Goal: Transaction & Acquisition: Purchase product/service

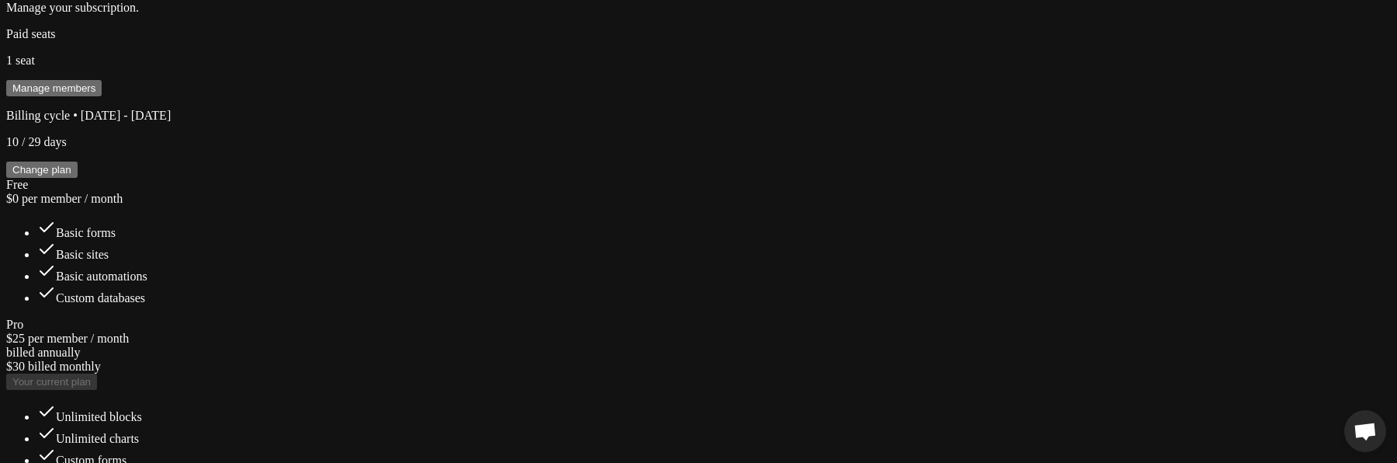
scroll to position [505, 0]
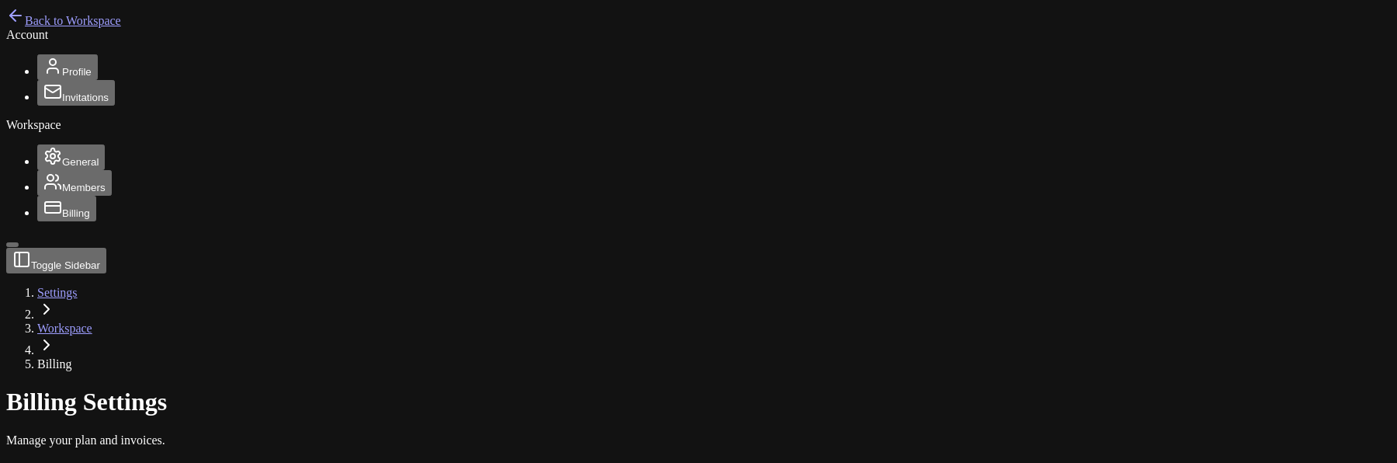
scroll to position [505, 0]
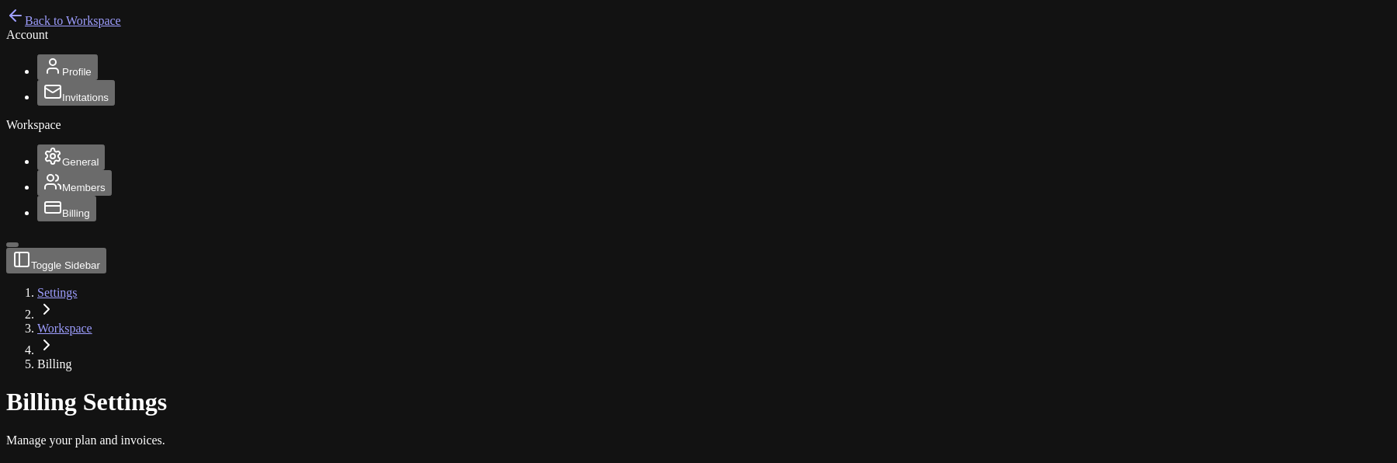
scroll to position [505, 0]
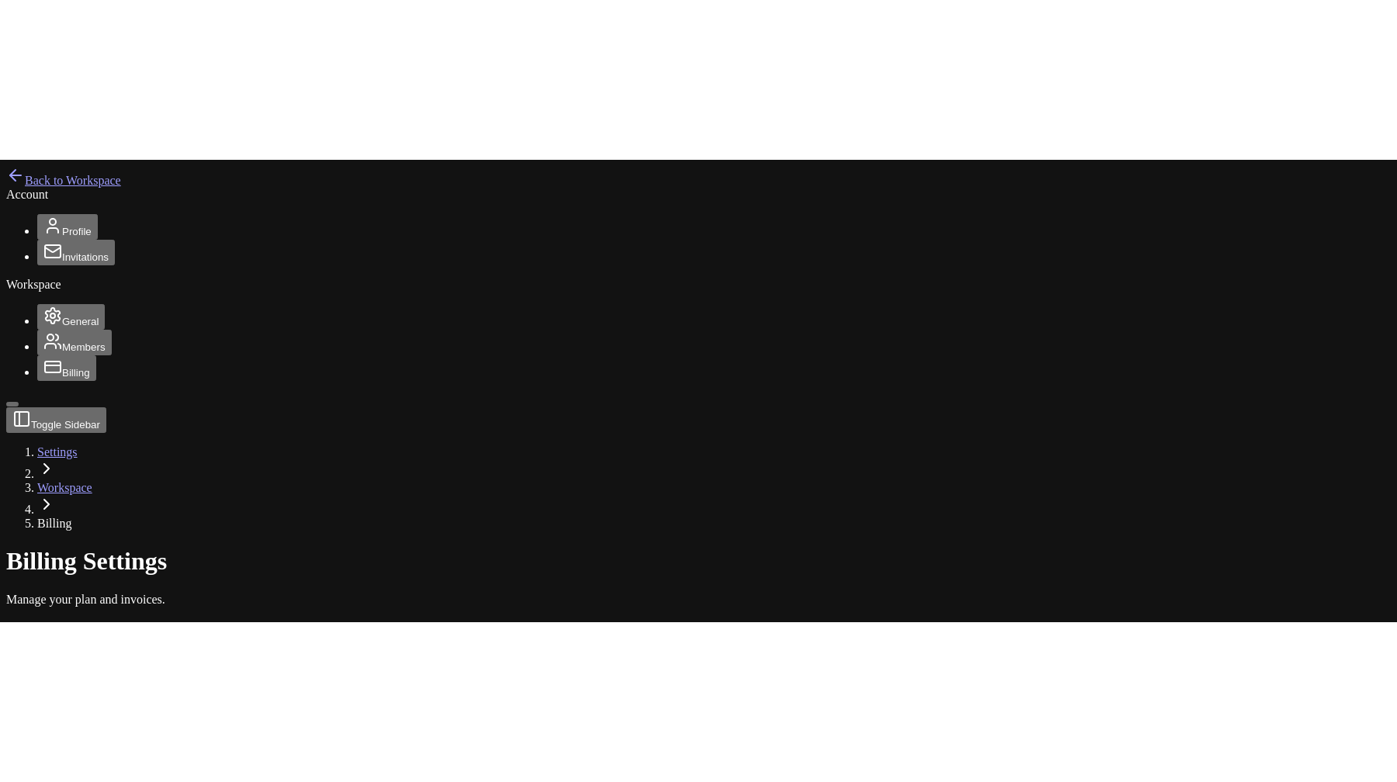
scroll to position [505, 0]
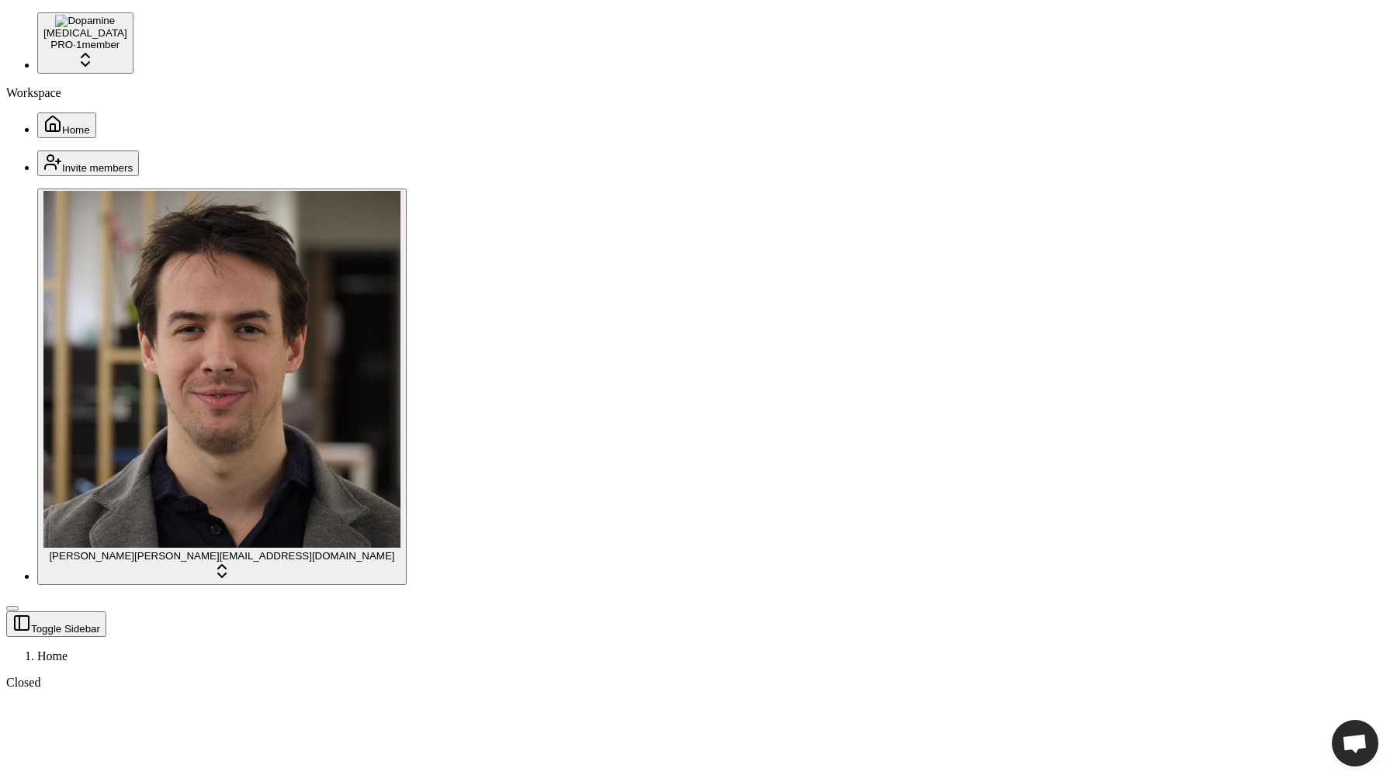
click at [62, 124] on span "Home" at bounding box center [76, 130] width 28 height 12
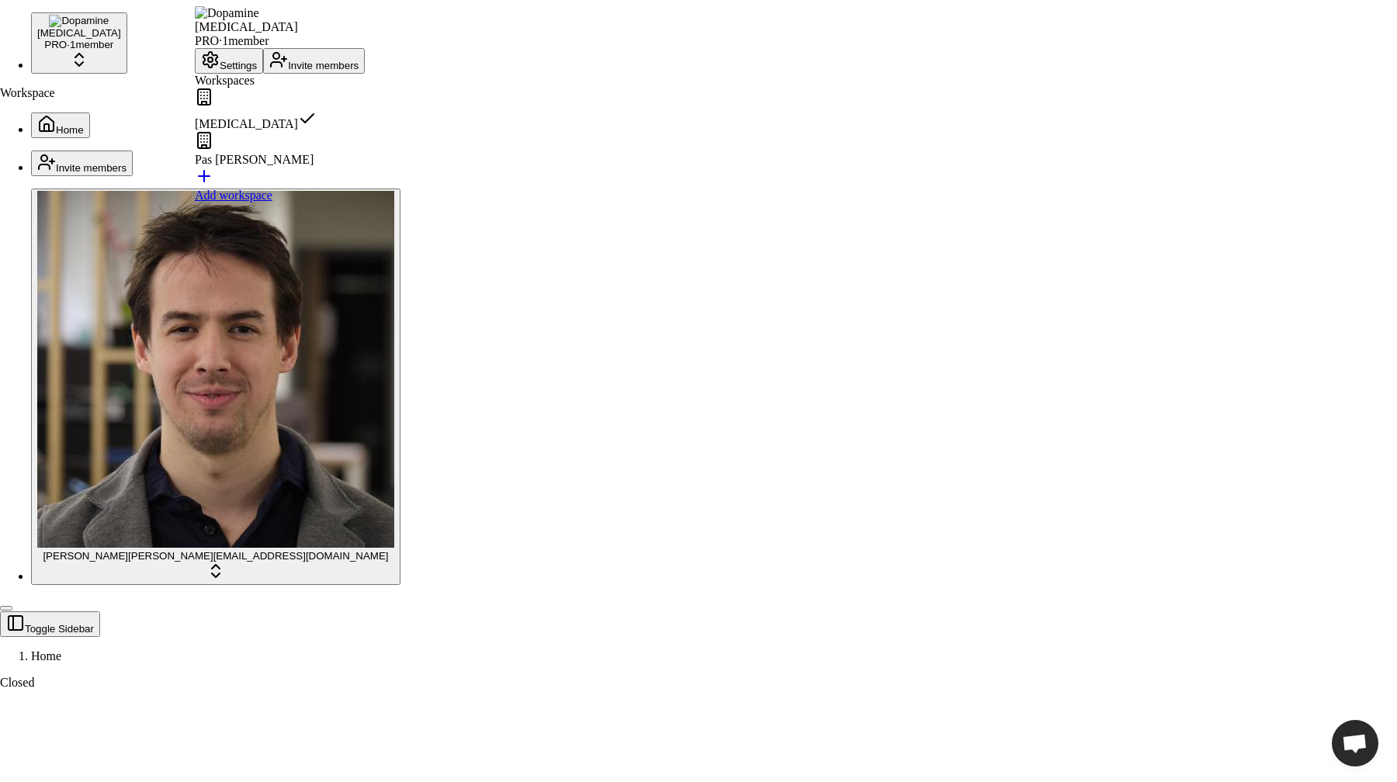
click at [239, 74] on button "Settings" at bounding box center [229, 61] width 68 height 26
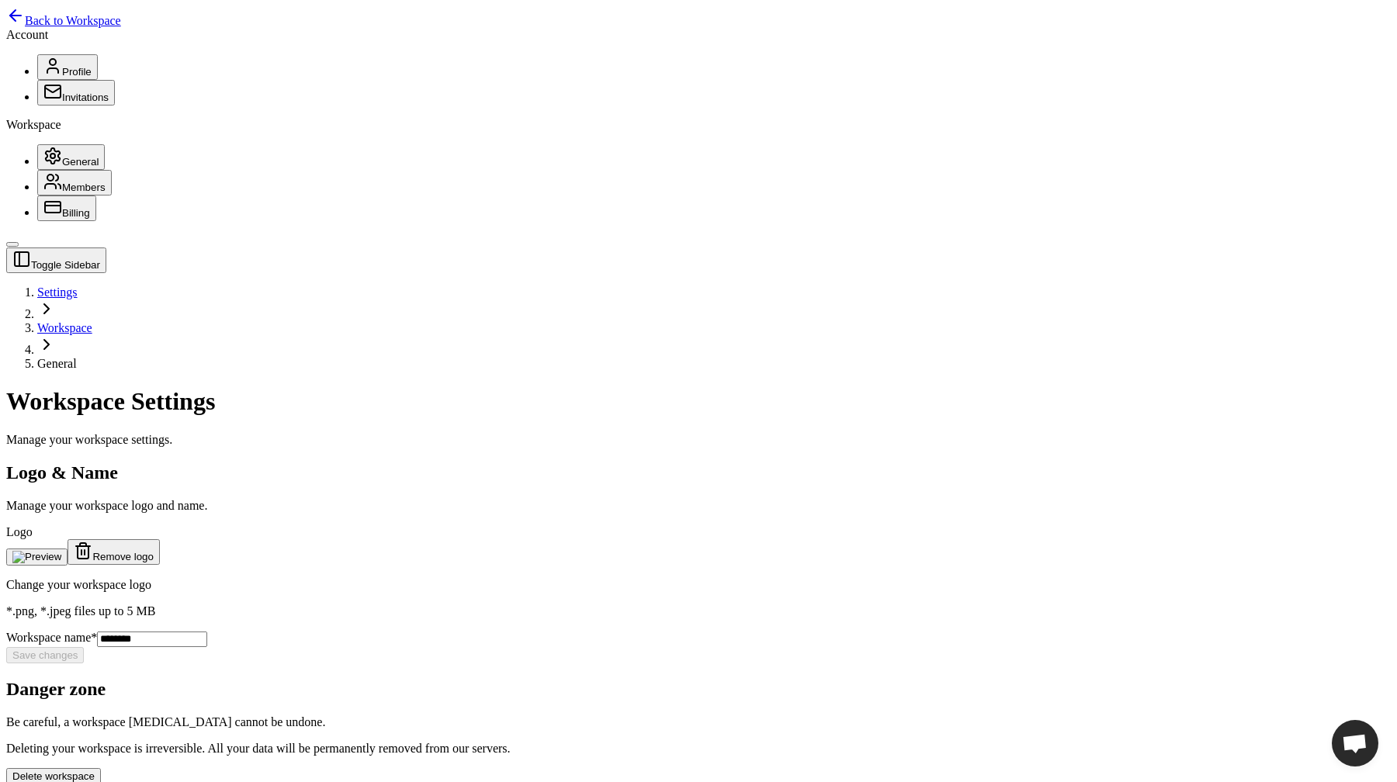
click at [62, 219] on span "Billing" at bounding box center [76, 213] width 28 height 12
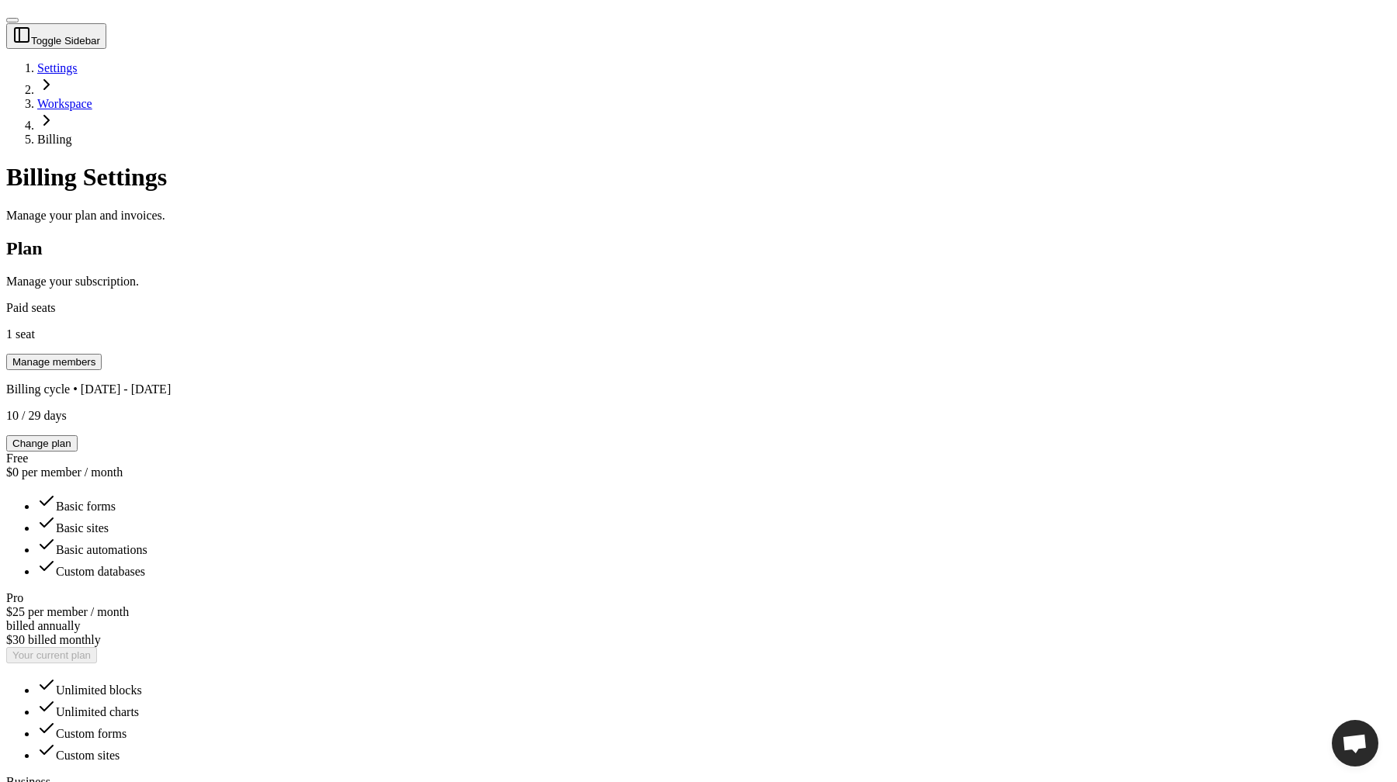
scroll to position [274, 0]
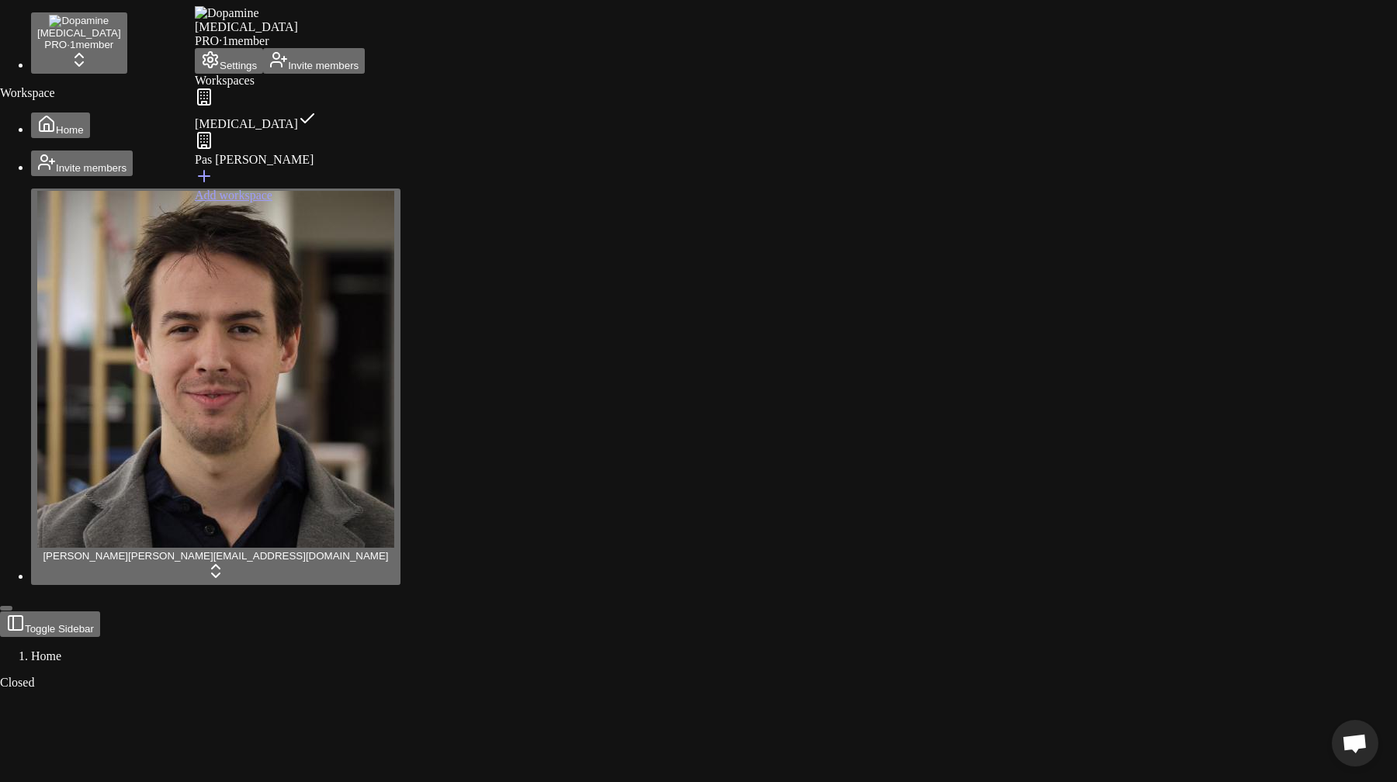
click at [254, 74] on button "Settings" at bounding box center [229, 61] width 68 height 26
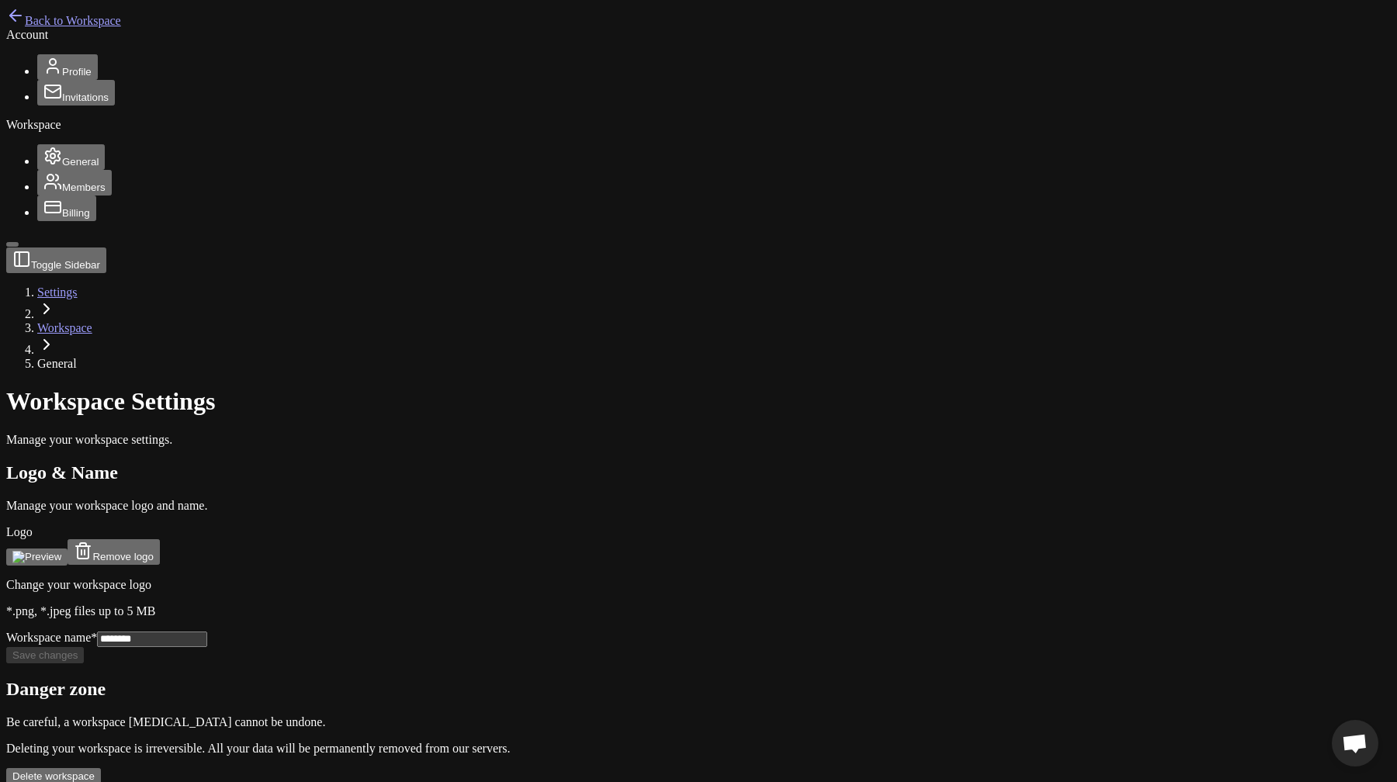
click at [768, 462] on main "Toggle Sidebar Settings Workspace General Workspace Settings Manage your worksp…" at bounding box center [698, 516] width 1385 height 537
click at [63, 221] on button "Billing" at bounding box center [66, 209] width 59 height 26
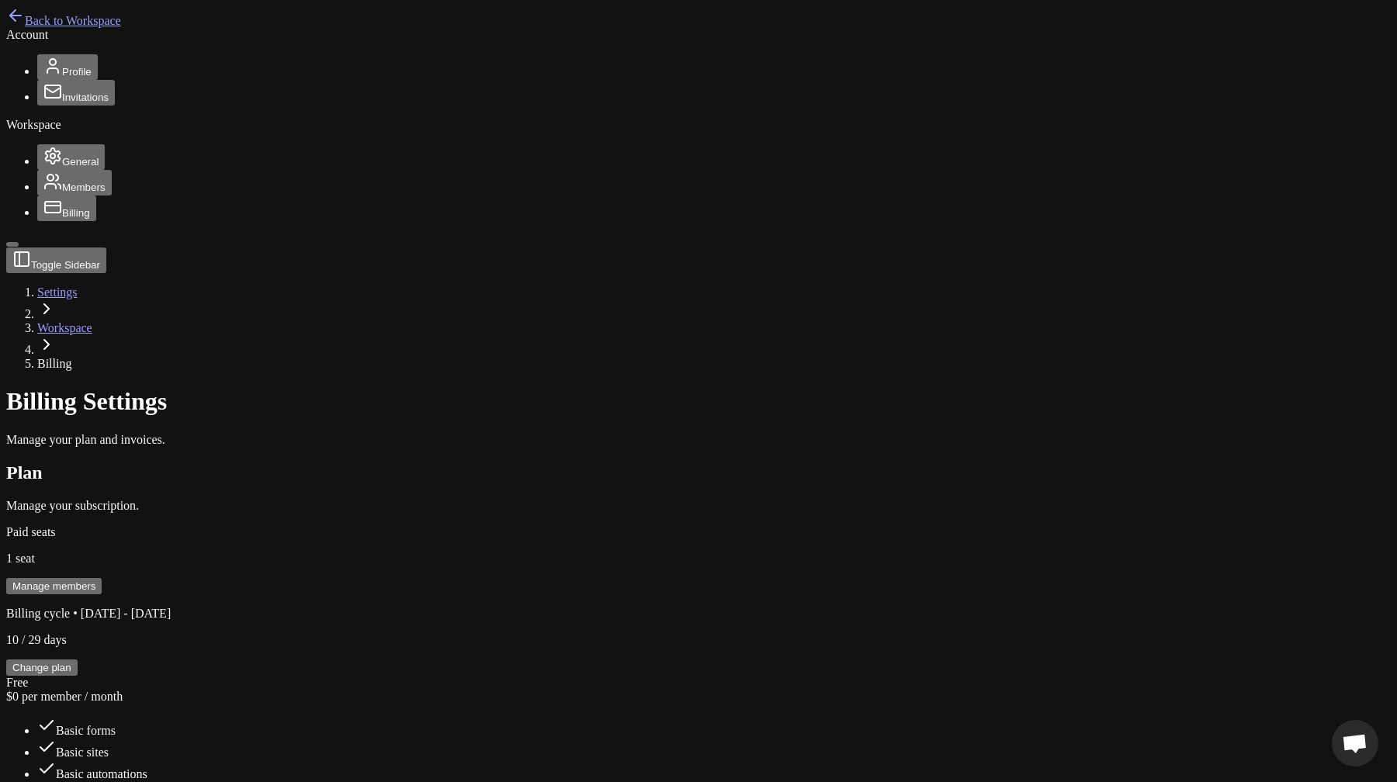
scroll to position [407, 0]
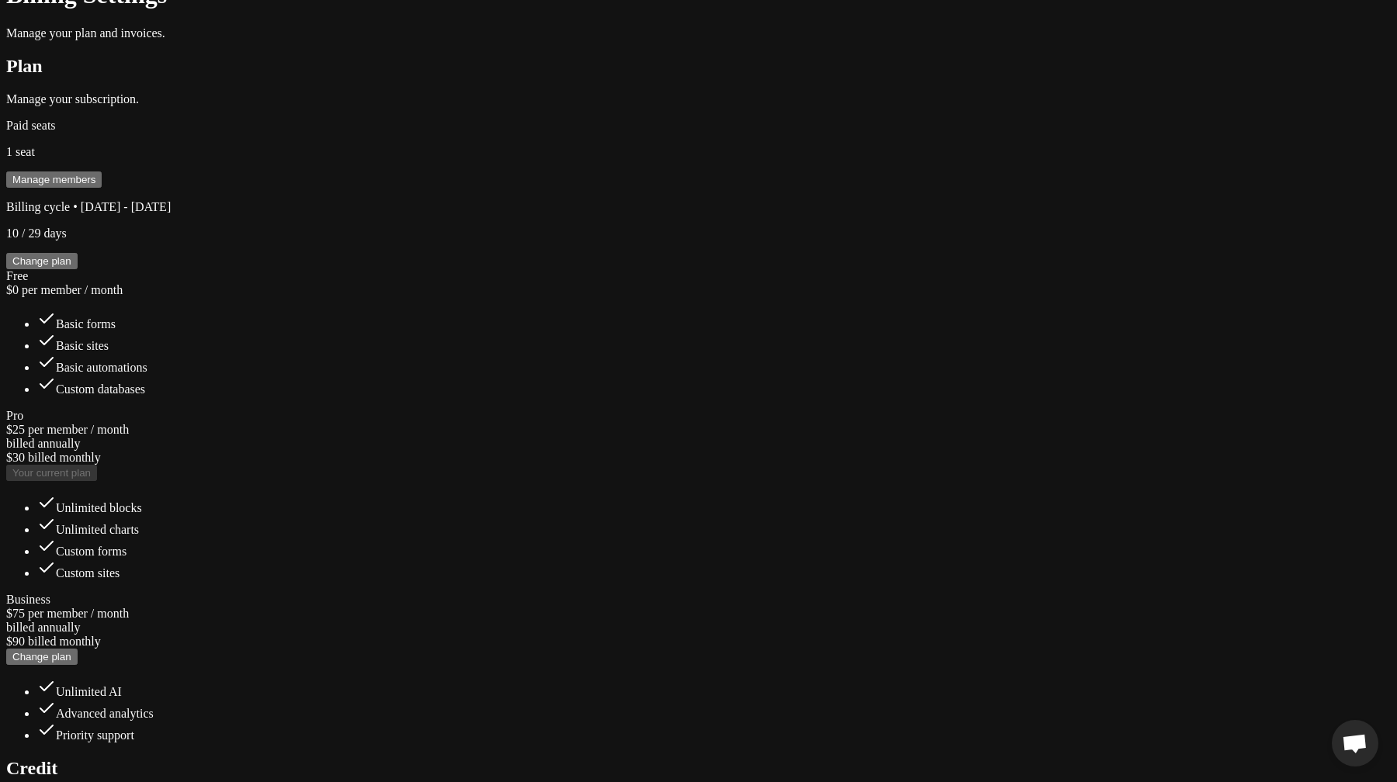
scroll to position [452, 0]
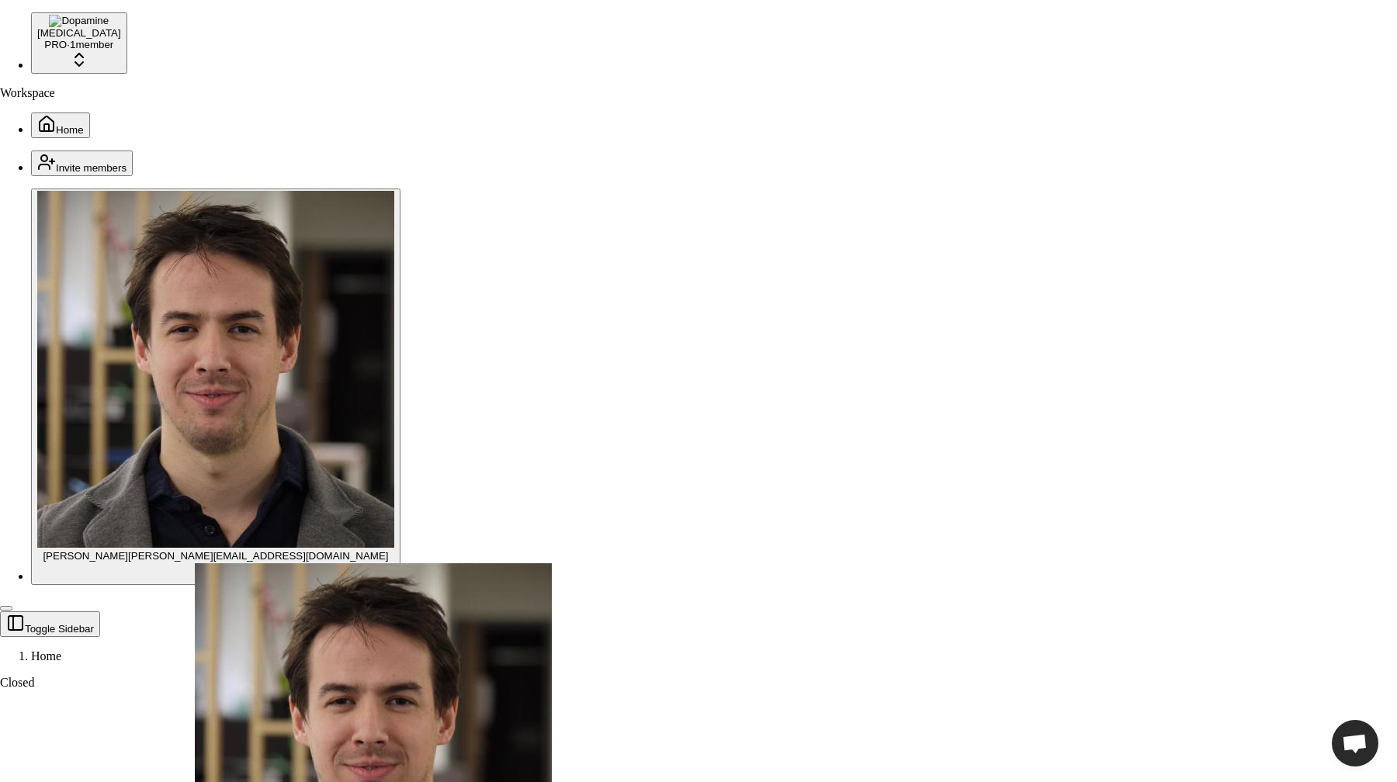
click at [56, 124] on span "Home" at bounding box center [70, 130] width 28 height 12
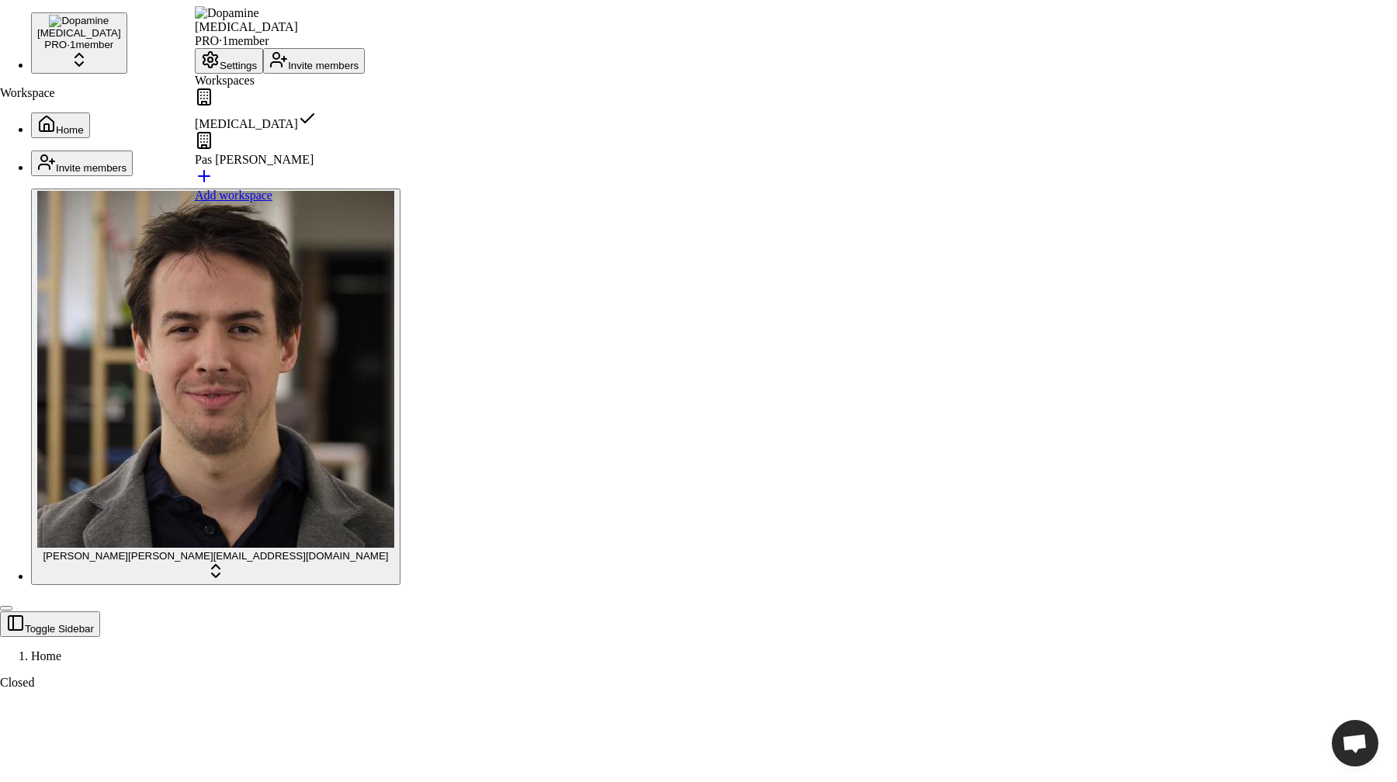
click at [262, 74] on button "Settings" at bounding box center [229, 61] width 68 height 26
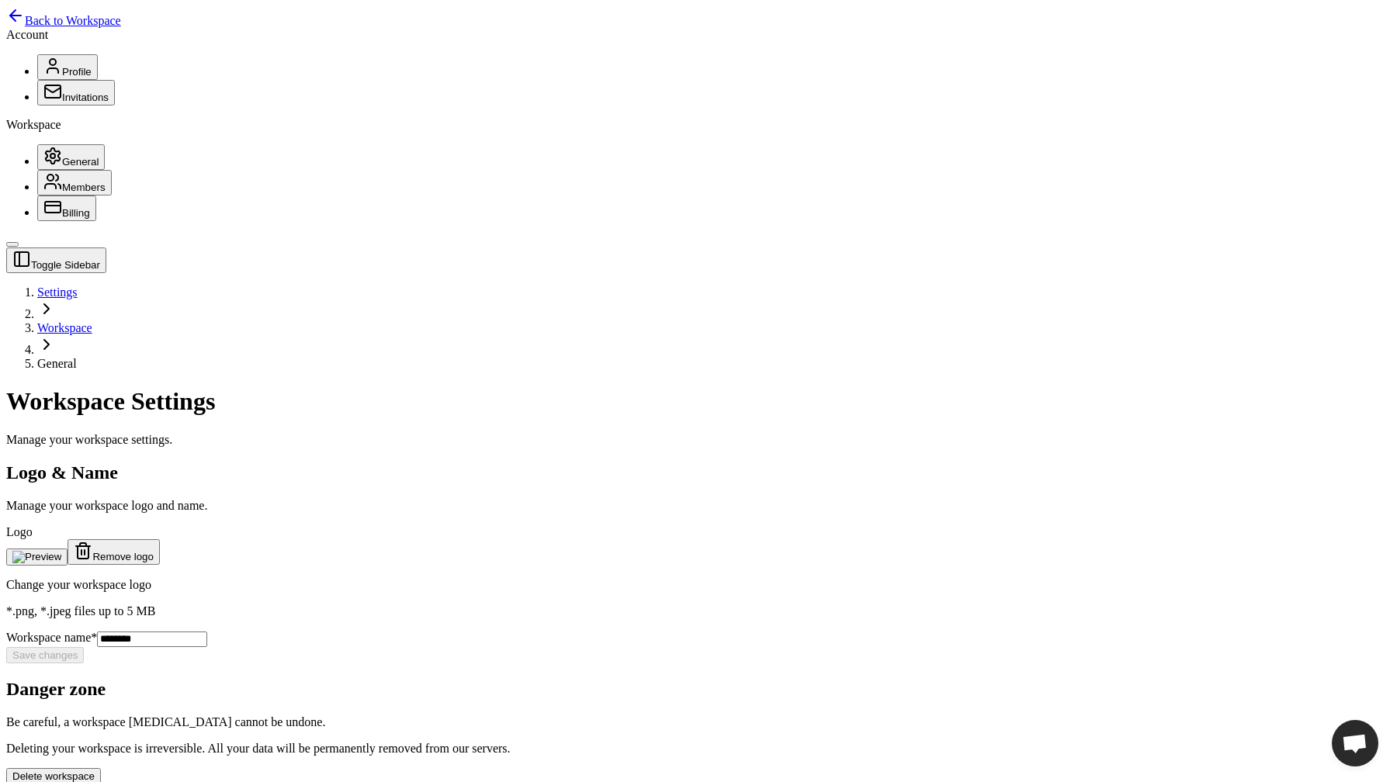
click at [100, 170] on button "General" at bounding box center [71, 157] width 68 height 26
click at [92, 196] on button "Members" at bounding box center [74, 183] width 75 height 26
click at [76, 170] on button "General" at bounding box center [71, 157] width 68 height 26
click at [62, 219] on span "Billing" at bounding box center [76, 213] width 28 height 12
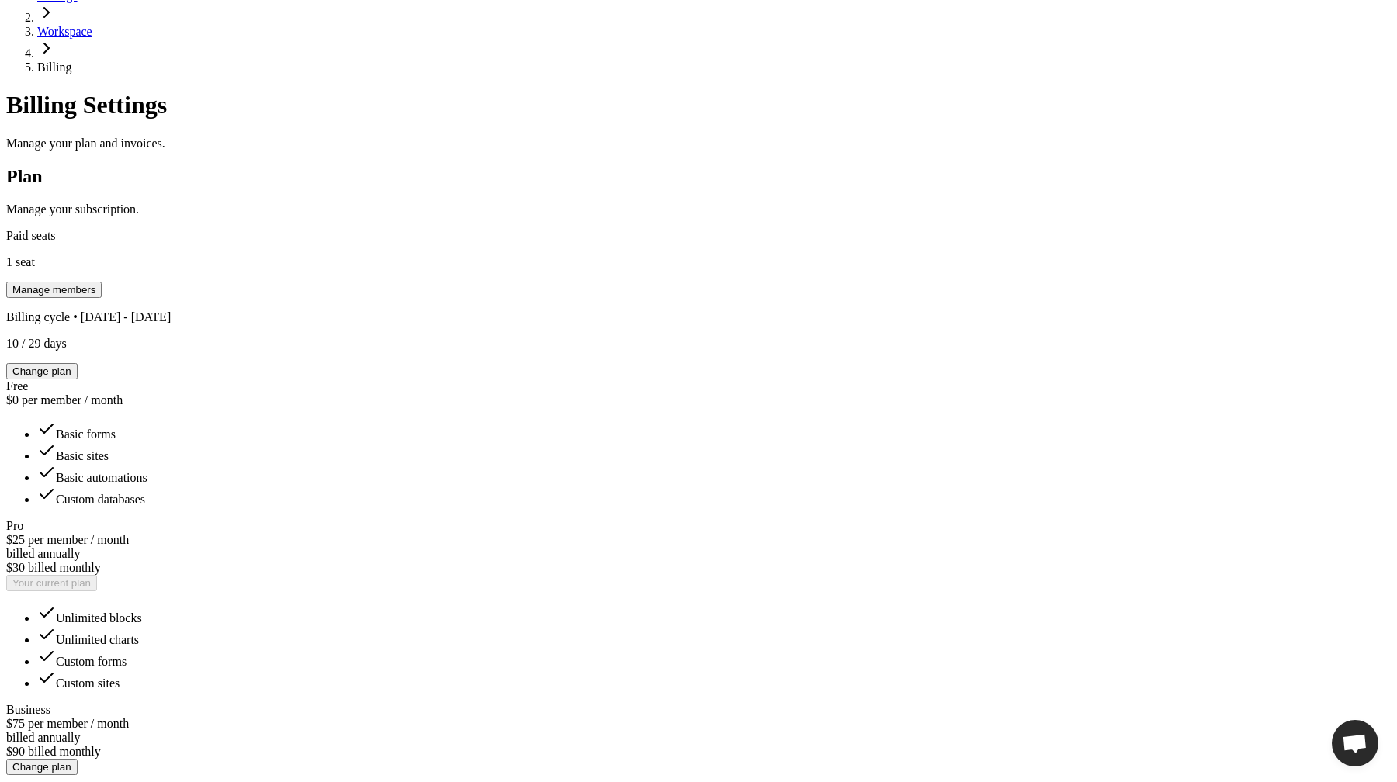
scroll to position [369, 0]
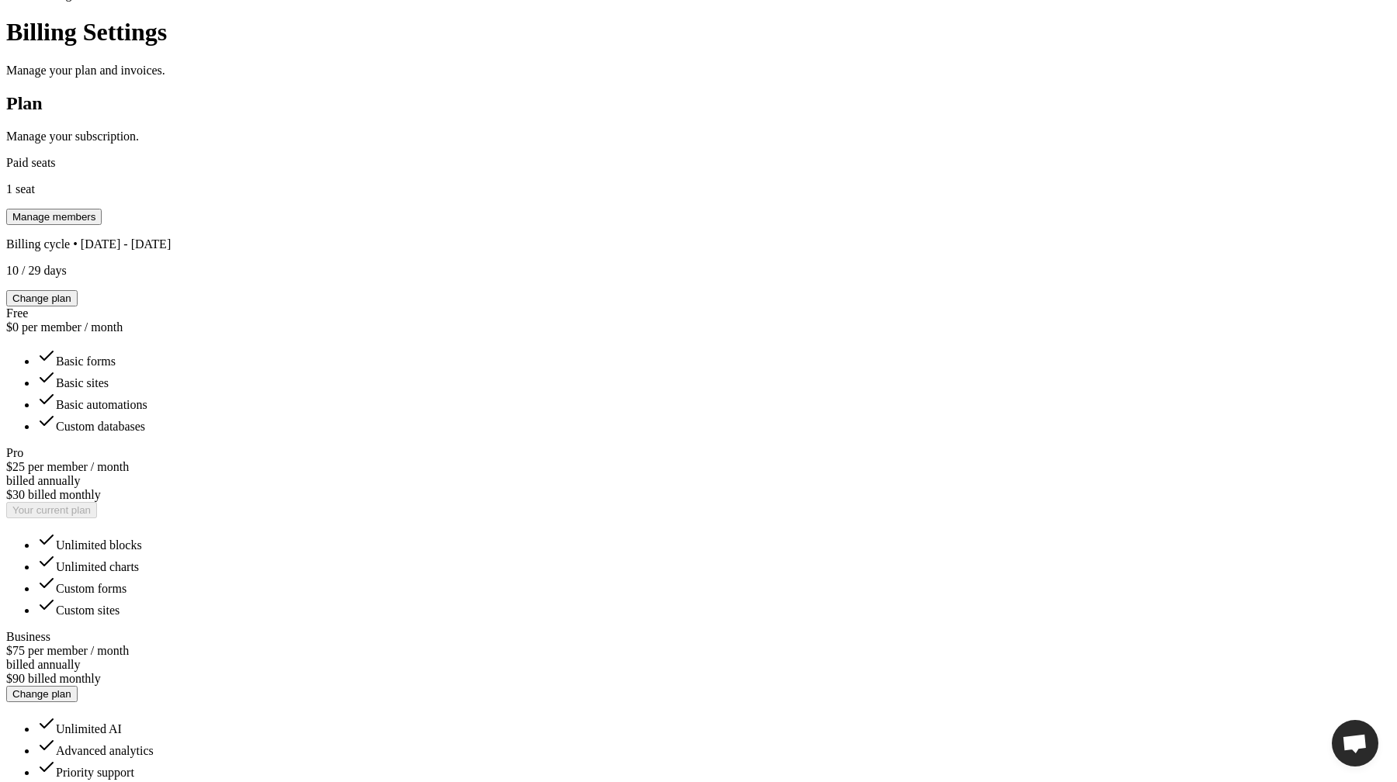
click at [1208, 448] on div "Toggle Sidebar Settings Workspace Billing Billing Settings Manage your plan and…" at bounding box center [698, 722] width 1385 height 1689
type input "***"
click at [1098, 353] on div "Toggle Sidebar Settings Workspace Billing Billing Settings Manage your plan and…" at bounding box center [698, 757] width 1385 height 1758
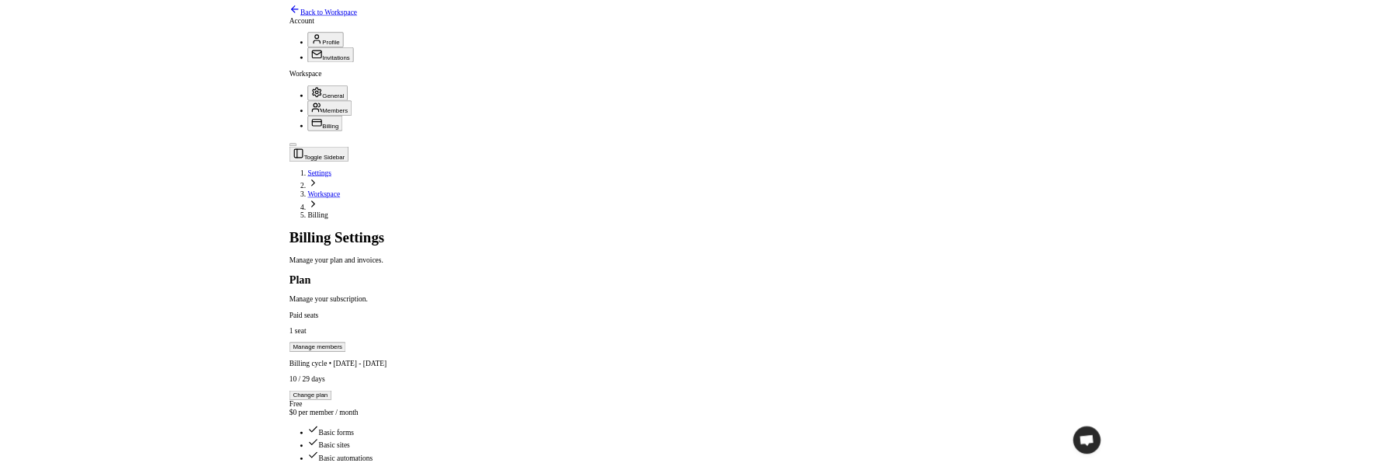
scroll to position [247, 0]
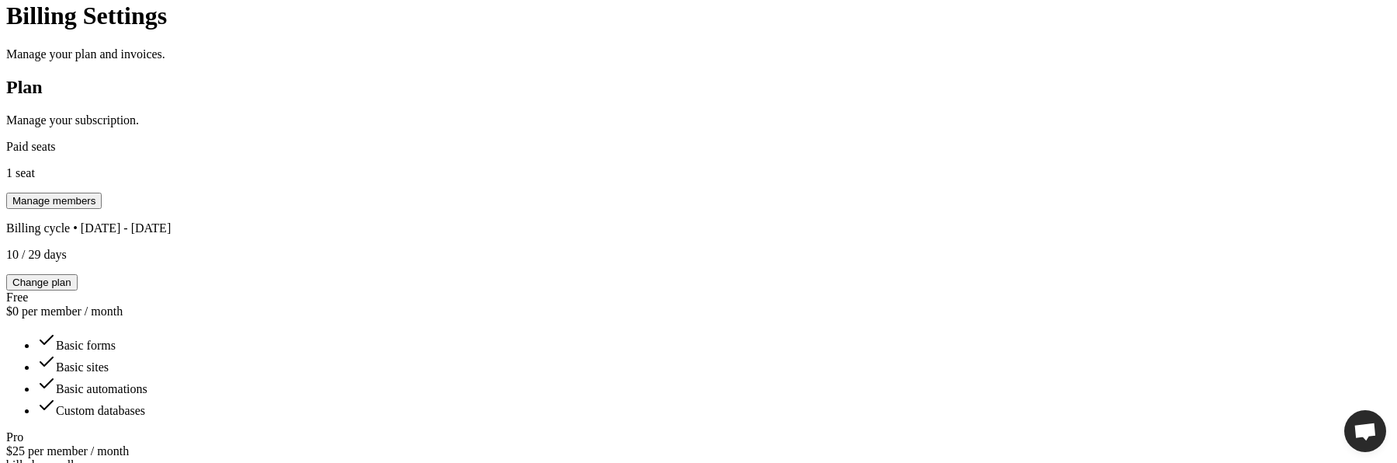
scroll to position [390, 0]
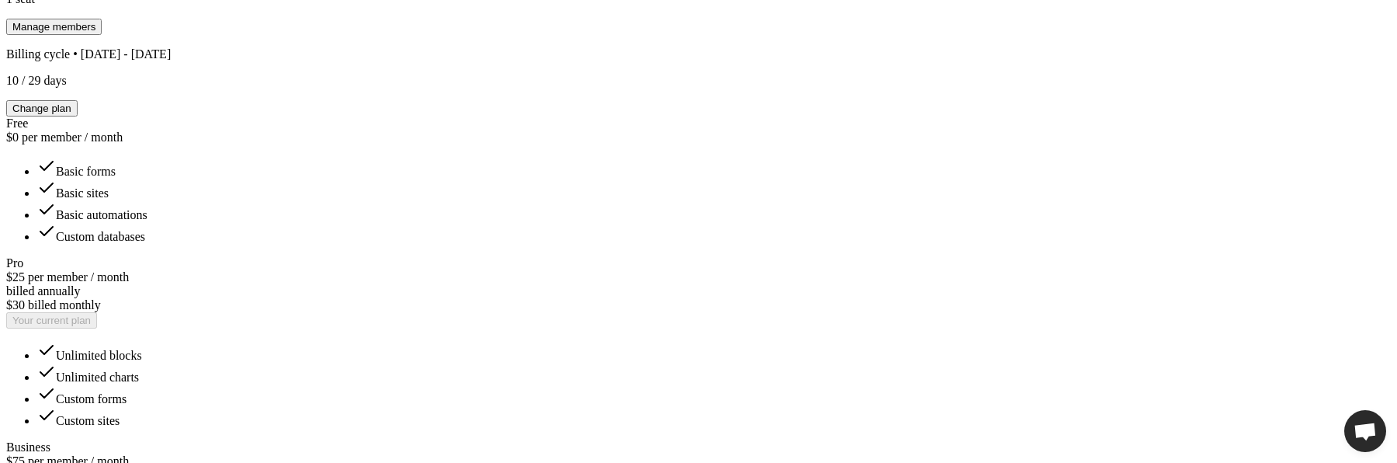
scroll to position [563, 0]
type input "**"
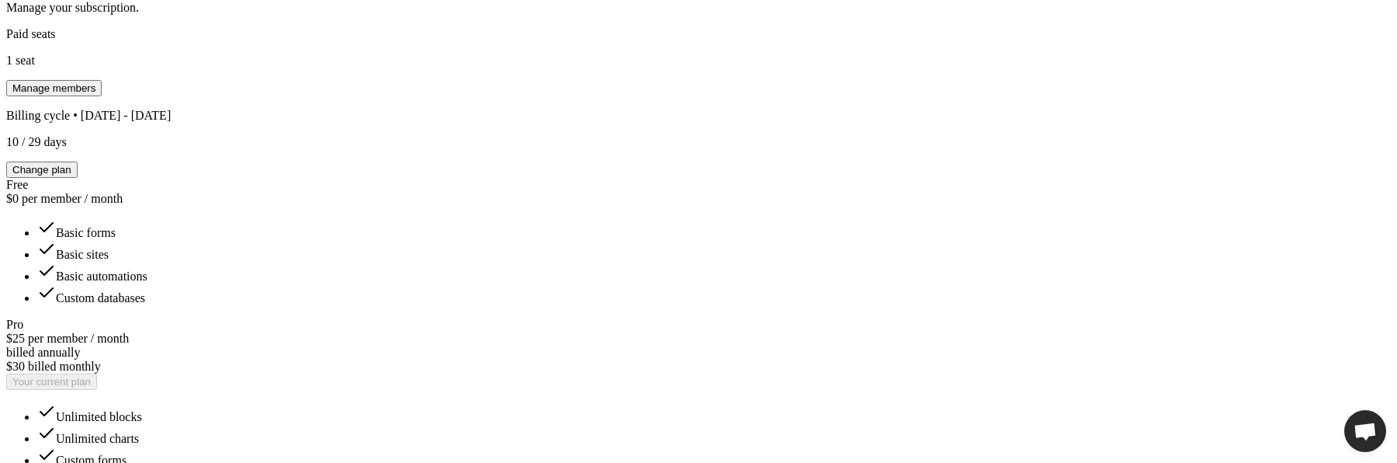
scroll to position [497, 0]
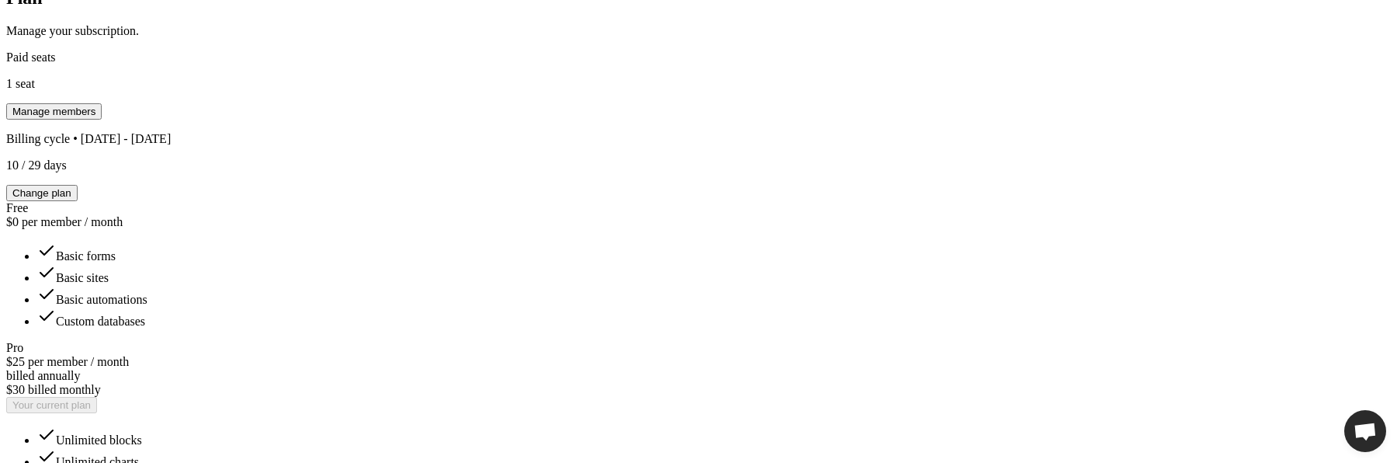
scroll to position [455, 0]
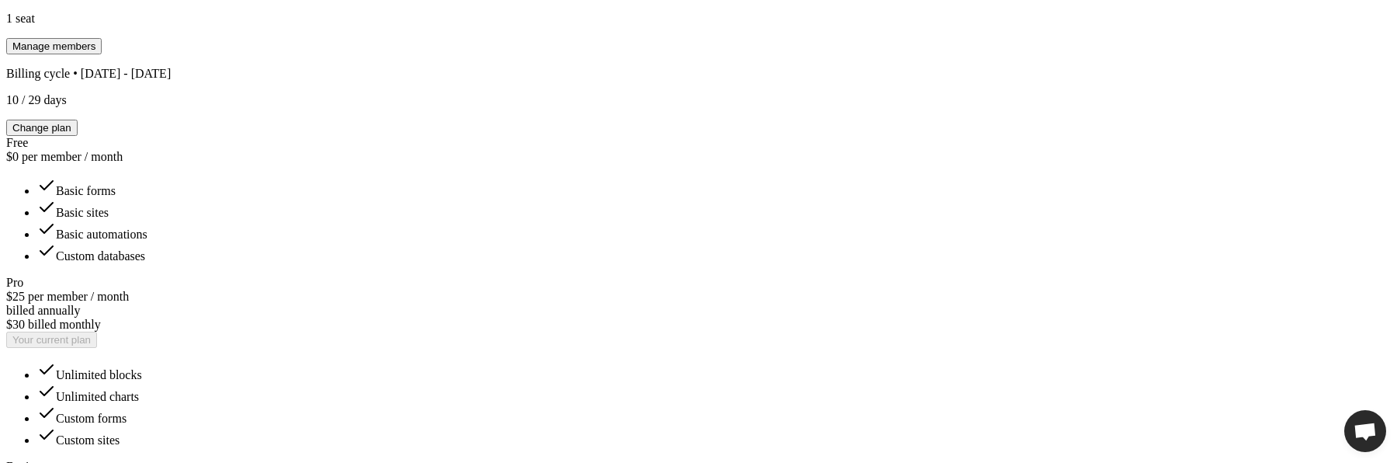
scroll to position [541, 0]
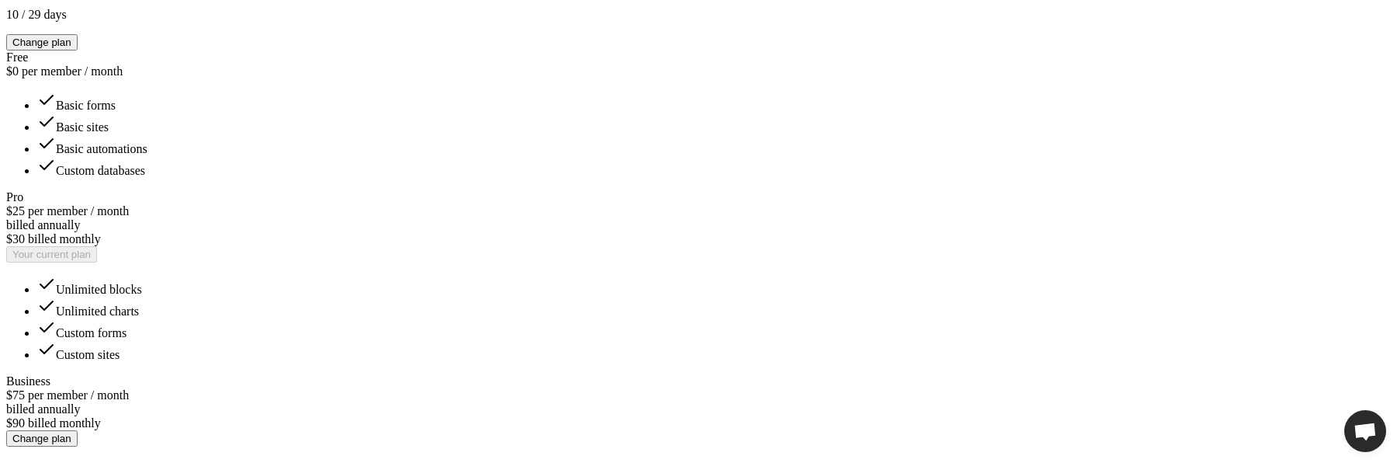
scroll to position [631, 0]
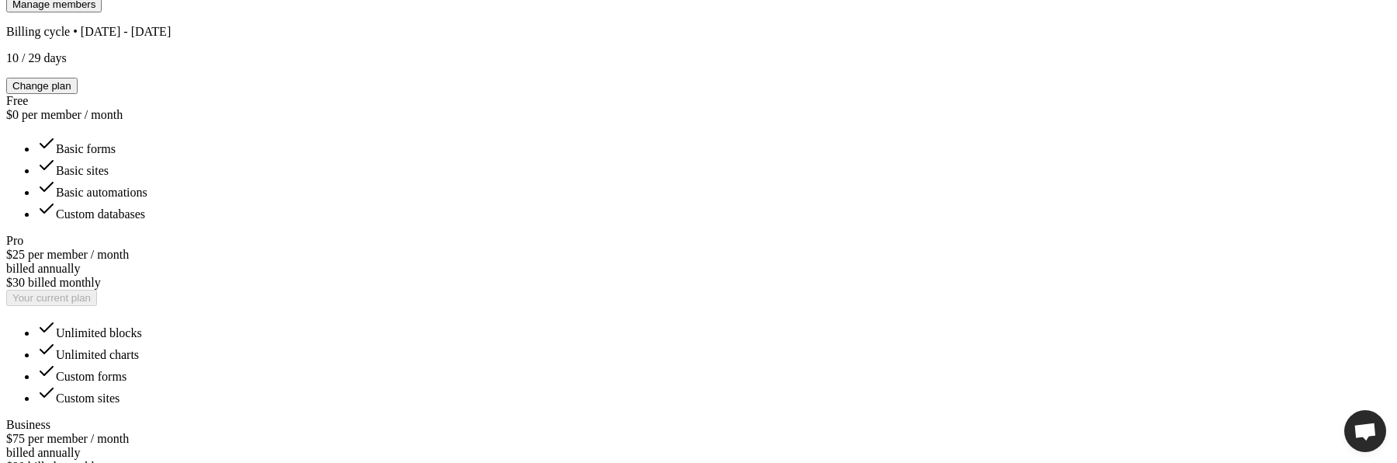
scroll to position [550, 0]
